Goal: Transaction & Acquisition: Download file/media

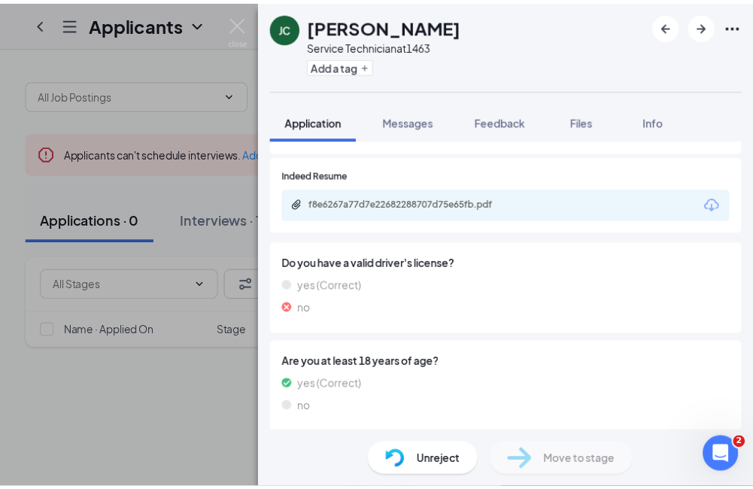
scroll to position [827, 0]
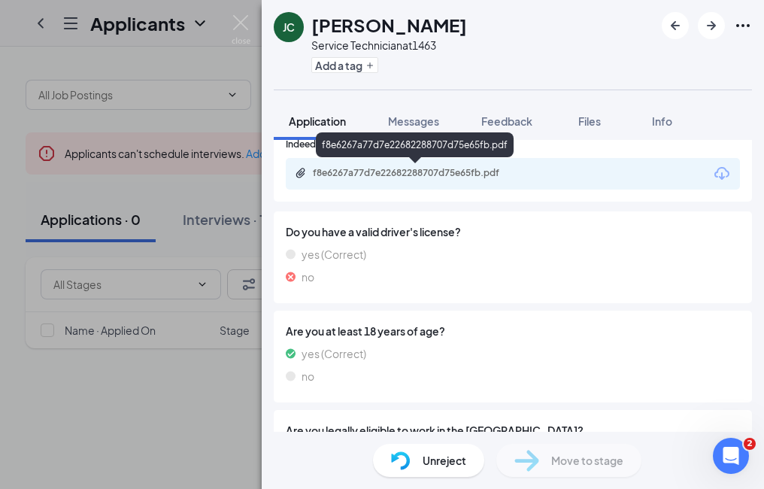
click at [478, 172] on div "f8e6267a77d7e22682288707d75e65fb.pdf" at bounding box center [418, 173] width 211 height 12
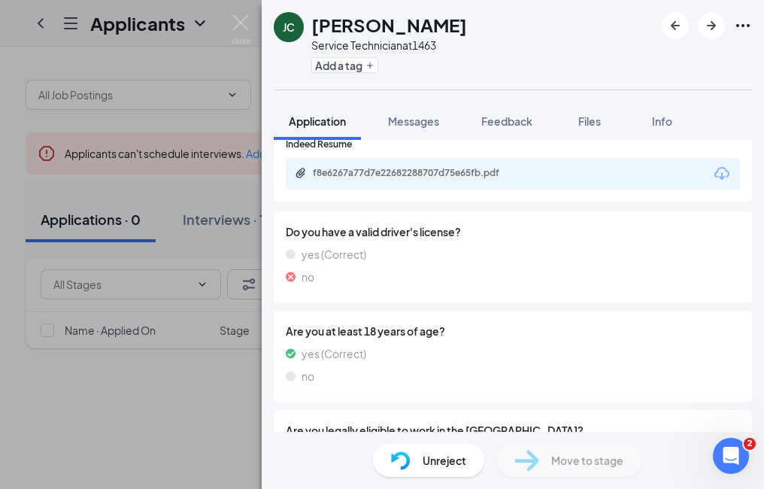
click at [216, 223] on div "JC James Crenshaw Service Technician at 1463 Add a tag Application Messages Fee…" at bounding box center [382, 244] width 764 height 489
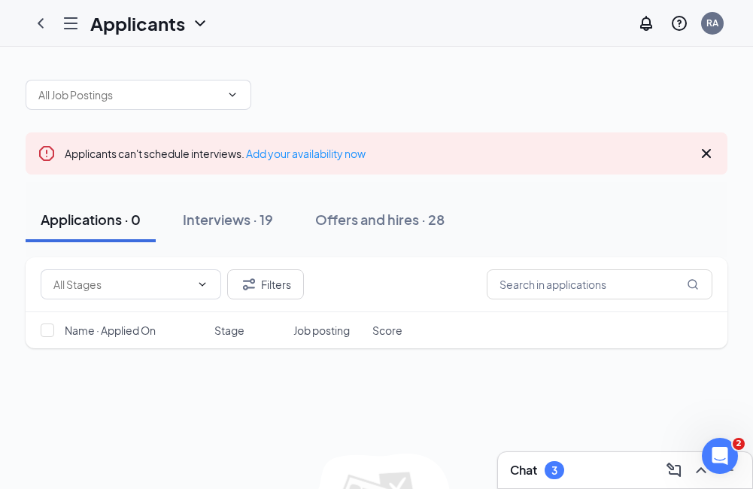
click at [216, 223] on div "Interviews · 19" at bounding box center [228, 219] width 90 height 19
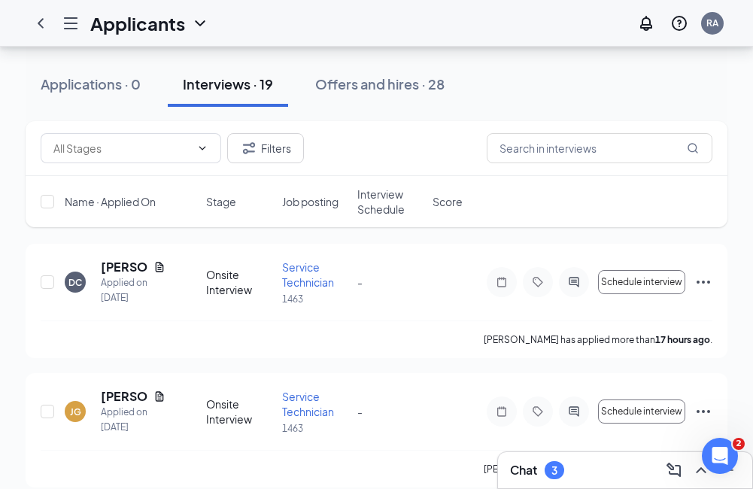
scroll to position [226, 0]
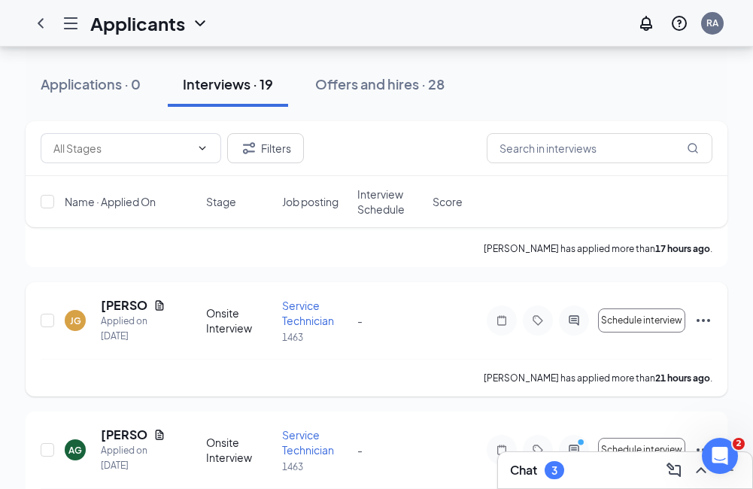
click at [705, 320] on icon "Ellipses" at bounding box center [703, 320] width 18 height 18
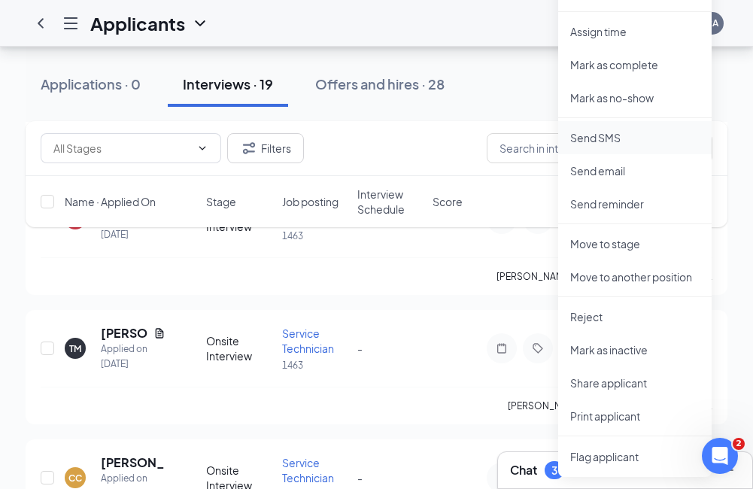
scroll to position [602, 0]
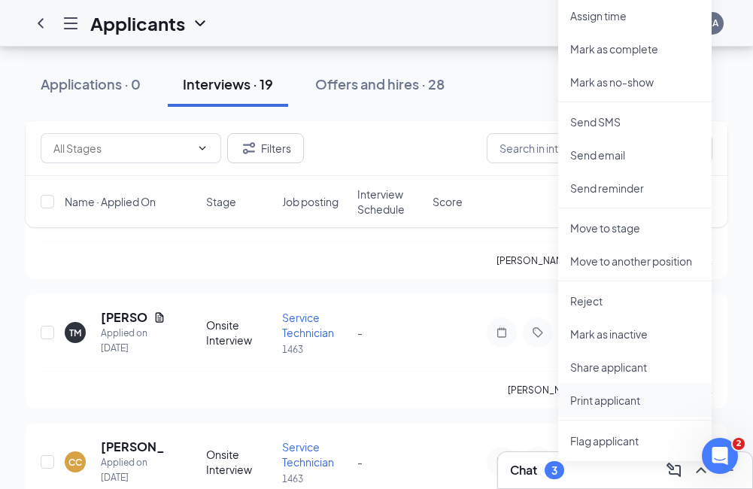
click at [604, 402] on p "Print applicant" at bounding box center [634, 400] width 129 height 15
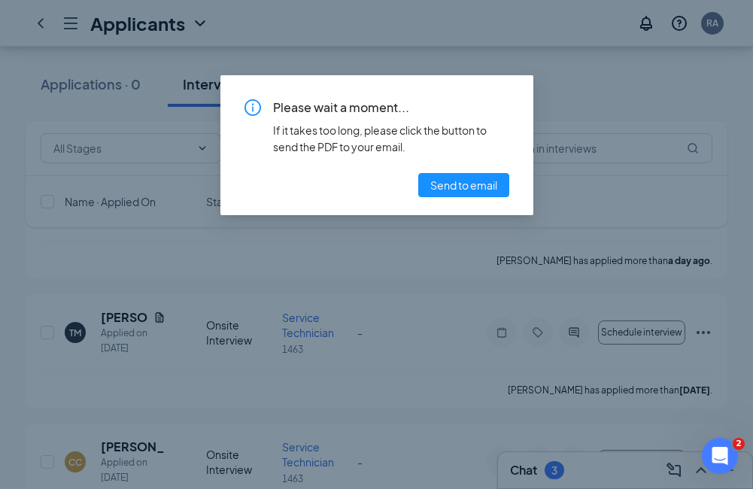
scroll to position [527, 0]
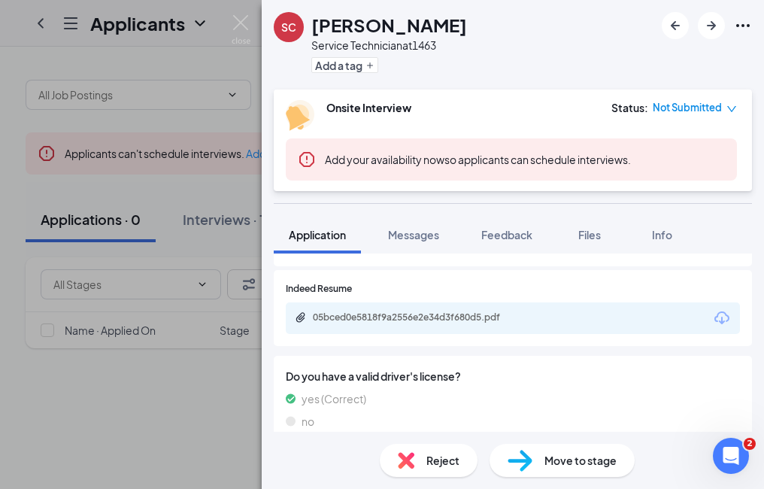
scroll to position [752, 0]
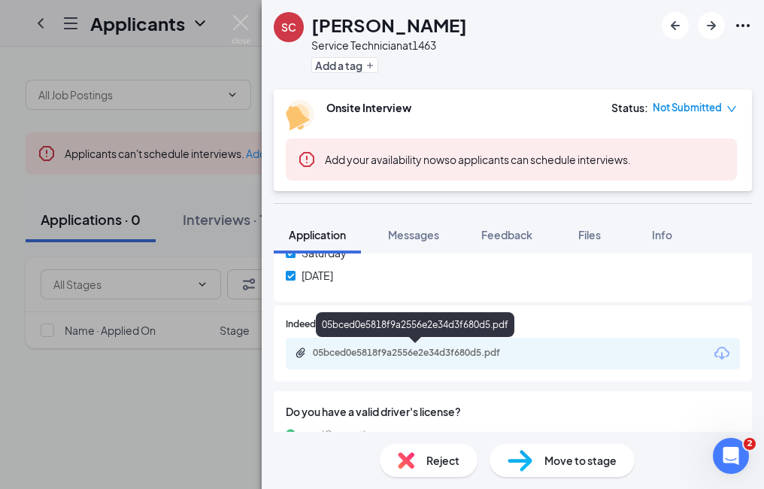
click at [504, 357] on div "05bced0e5818f9a2556e2e34d3f680d5.pdf" at bounding box center [418, 353] width 211 height 12
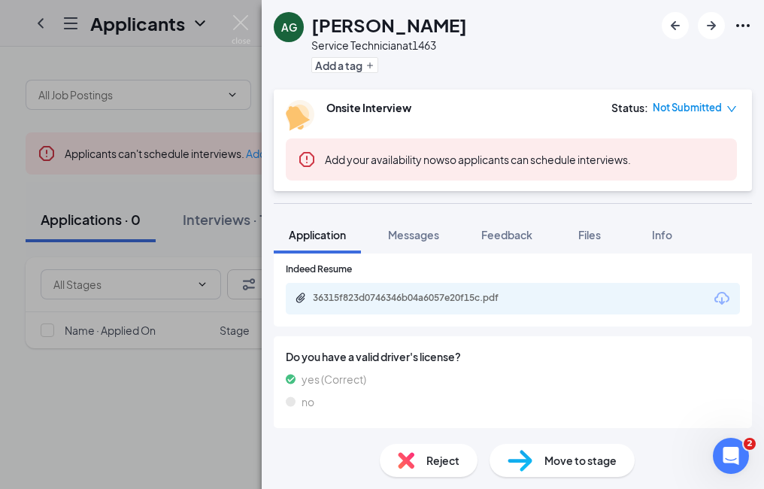
scroll to position [827, 0]
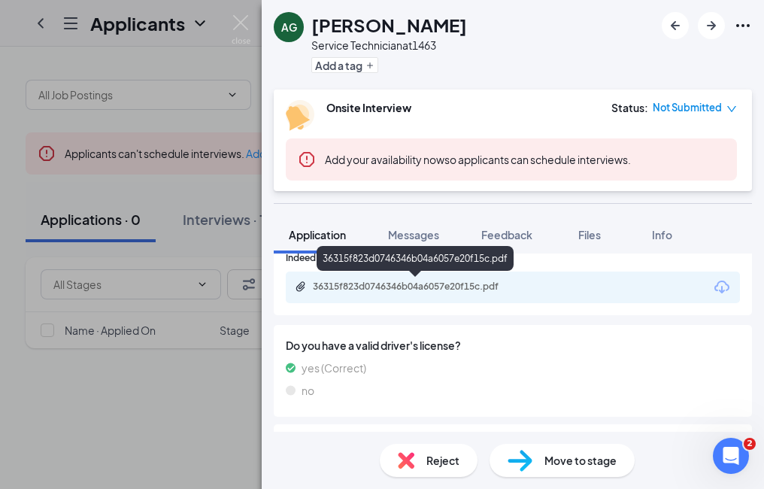
click at [450, 284] on div "36315f823d0746346b04a6057e20f15c.pdf" at bounding box center [418, 287] width 211 height 12
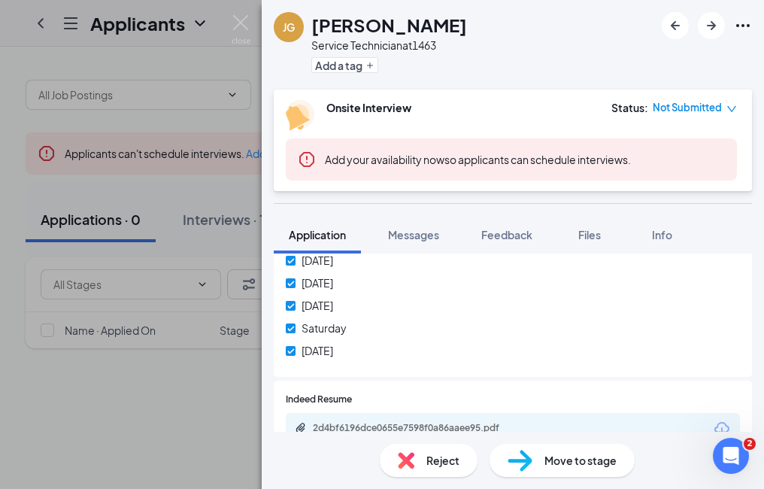
scroll to position [752, 0]
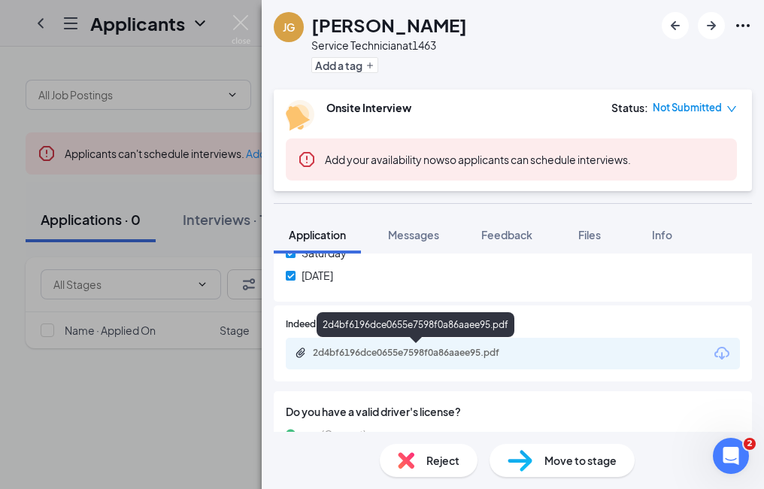
click at [436, 354] on div "2d4bf6196dce0655e7598f0a86aaee95.pdf" at bounding box center [418, 353] width 211 height 12
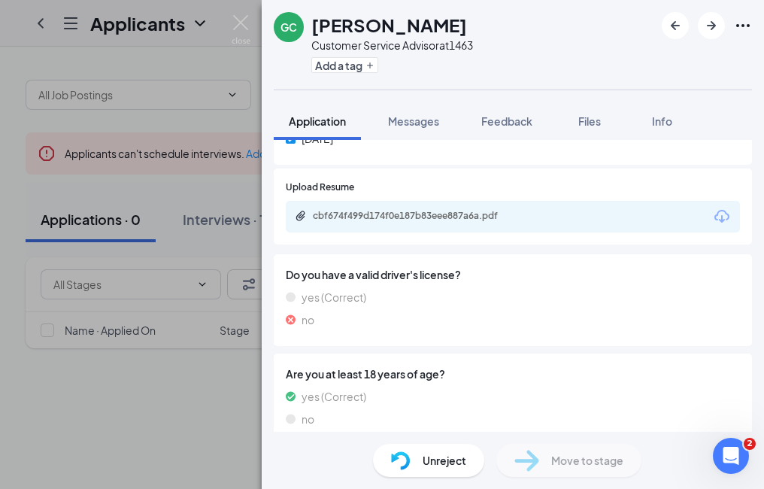
scroll to position [752, 0]
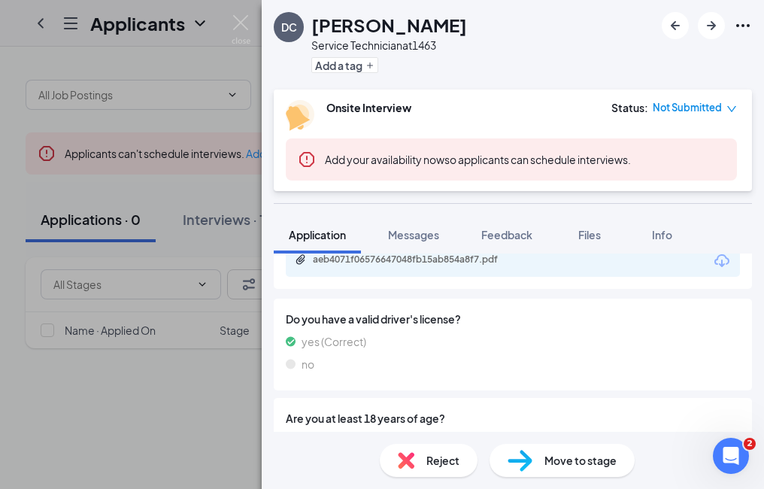
scroll to position [752, 0]
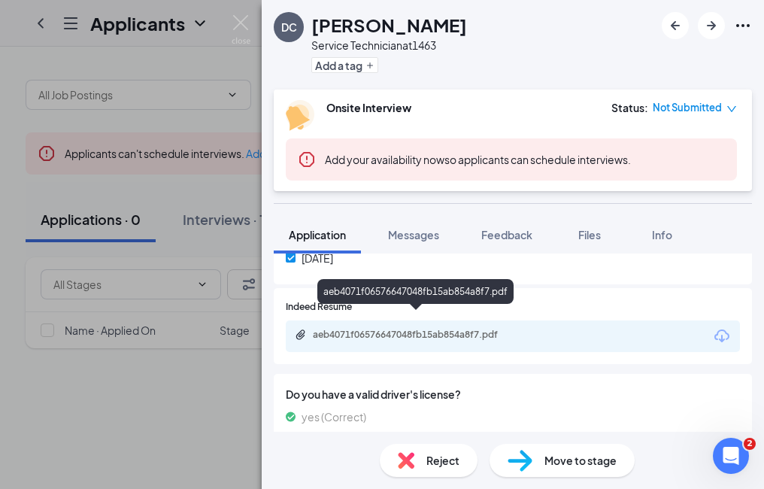
click at [459, 329] on div "aeb4071f06576647048fb15ab854a8f7.pdf" at bounding box center [418, 335] width 211 height 12
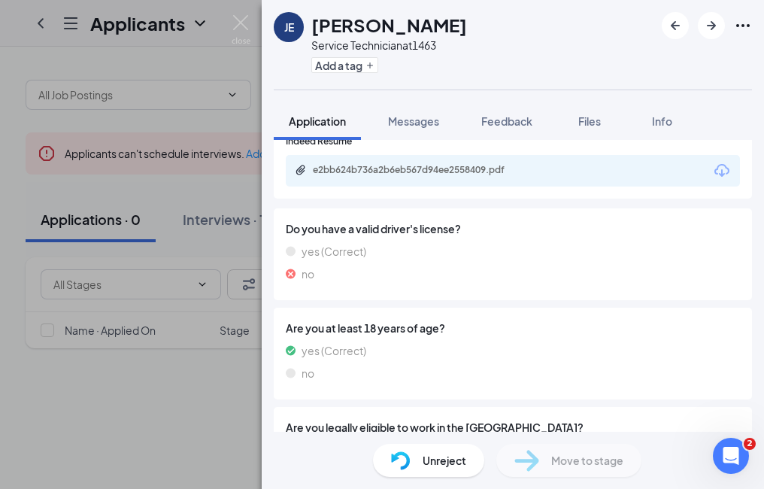
scroll to position [827, 0]
